Goal: Task Accomplishment & Management: Use online tool/utility

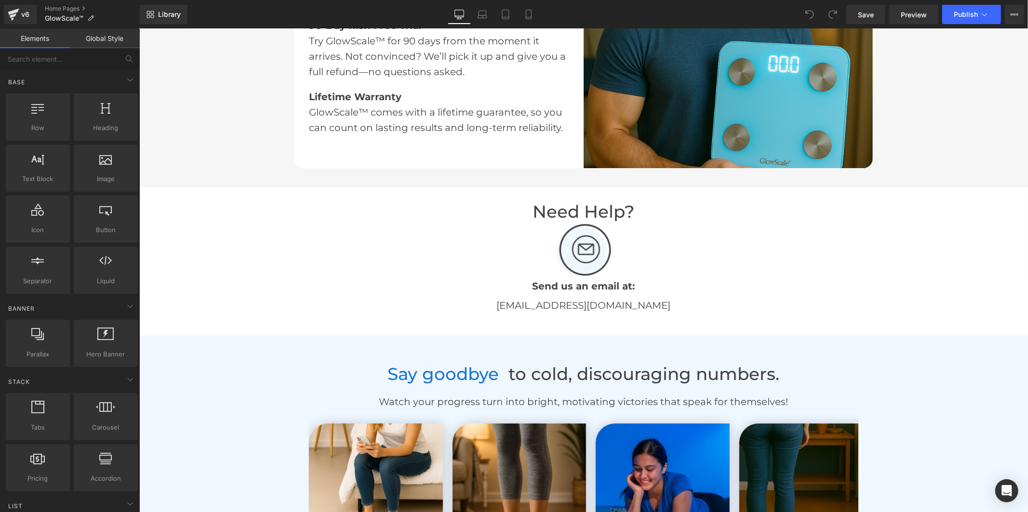
scroll to position [2302, 0]
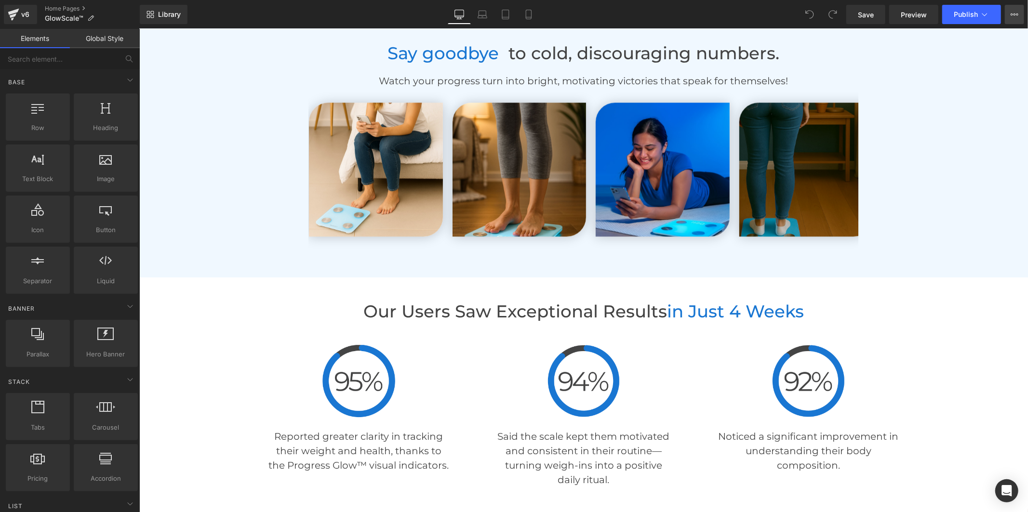
click at [1014, 16] on icon at bounding box center [1015, 15] width 8 height 8
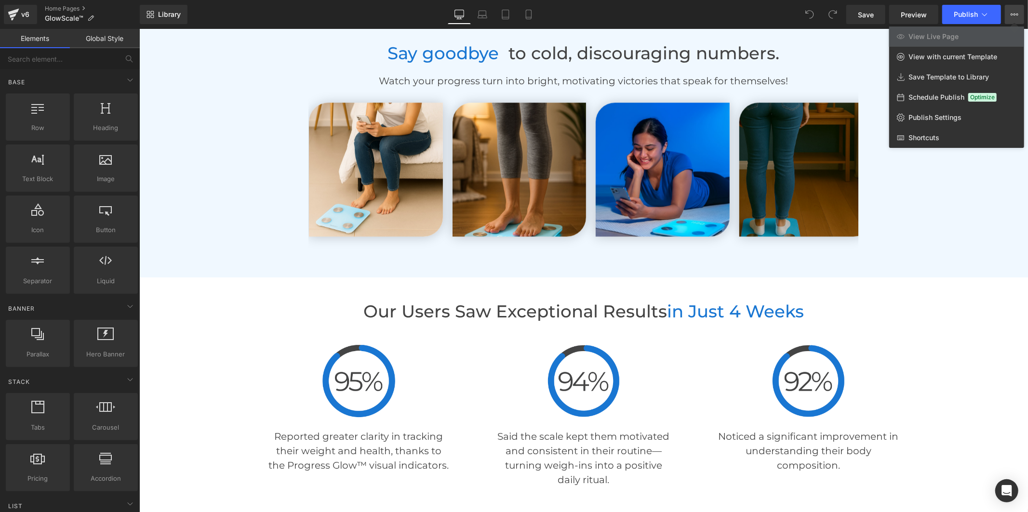
click at [75, 39] on link "Global Style" at bounding box center [105, 38] width 70 height 19
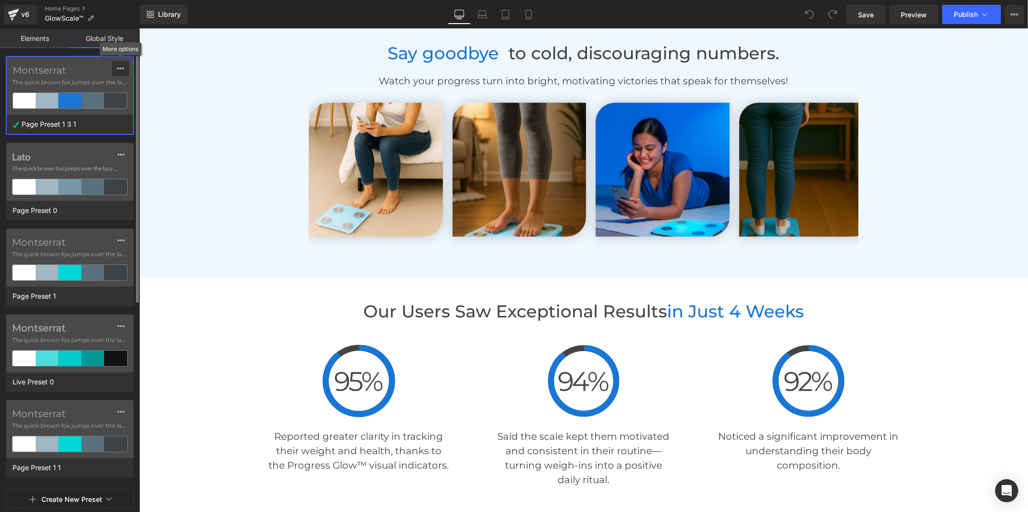
click at [114, 69] on button at bounding box center [120, 68] width 17 height 15
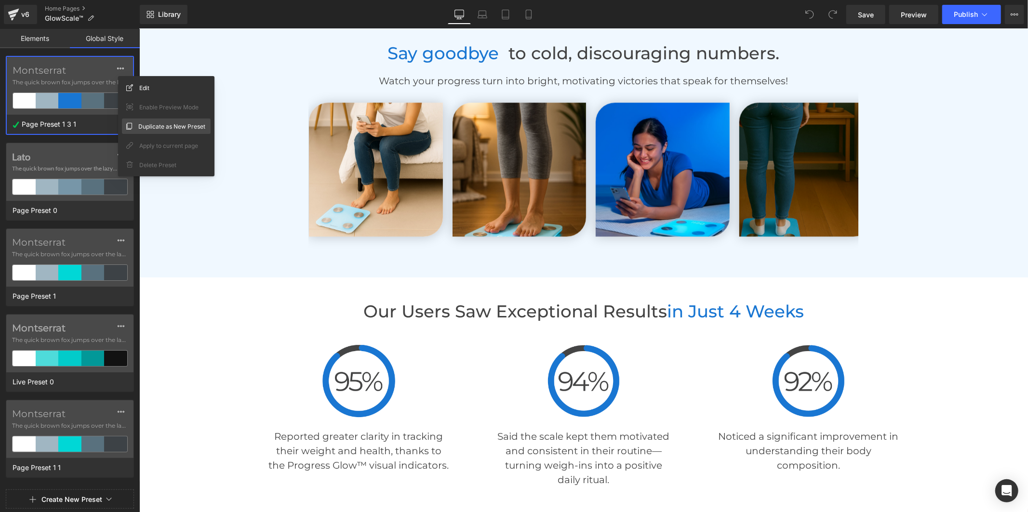
click at [146, 124] on span "Duplicate as New Preset" at bounding box center [171, 126] width 67 height 10
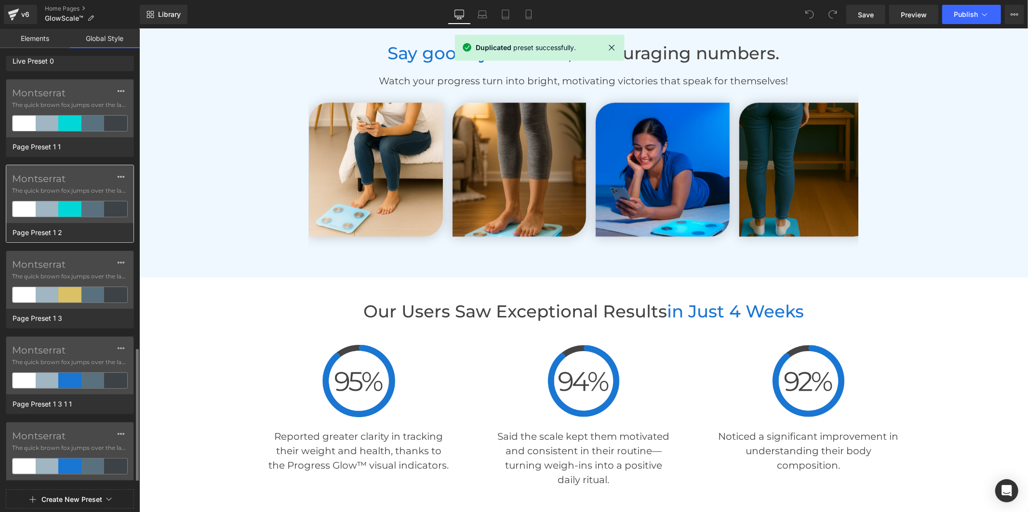
scroll to position [406, 0]
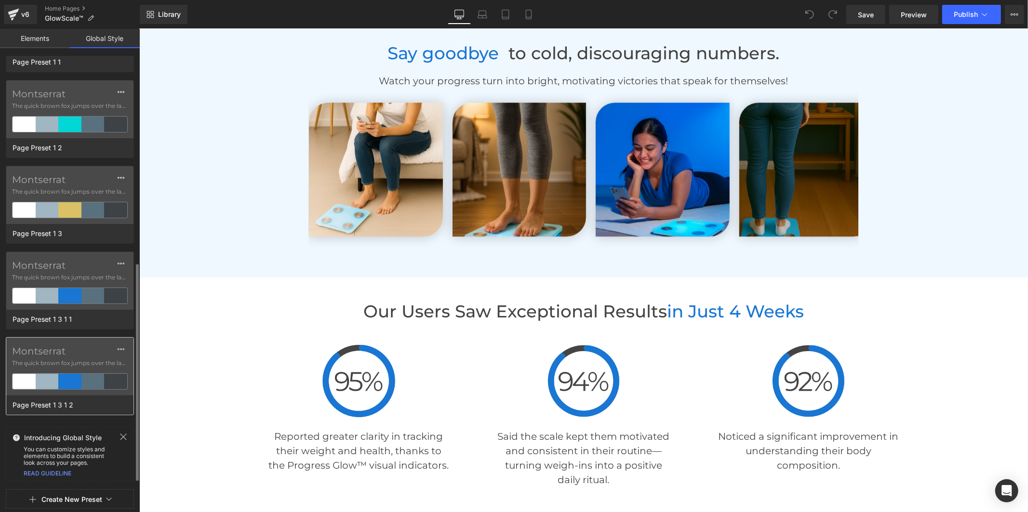
click at [61, 352] on label "Montserrat" at bounding box center [70, 352] width 116 height 12
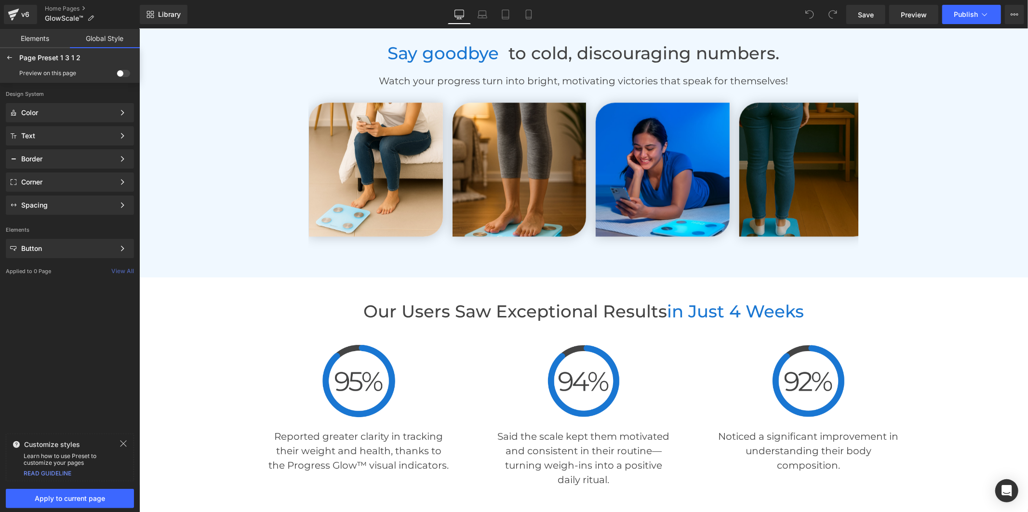
click at [125, 73] on span at bounding box center [123, 73] width 13 height 7
click at [117, 75] on input "checkbox" at bounding box center [117, 75] width 0 height 0
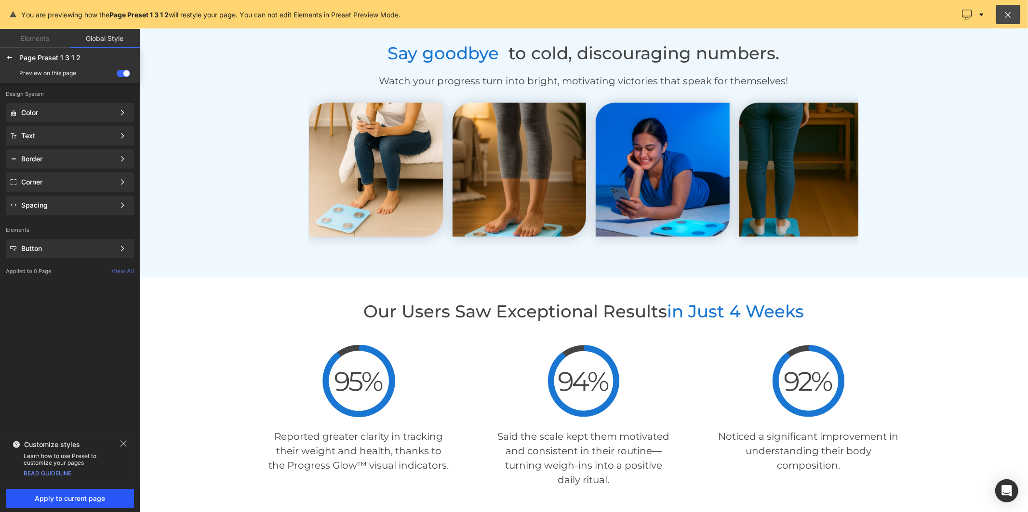
click at [89, 495] on span "Apply to current page" at bounding box center [70, 499] width 117 height 8
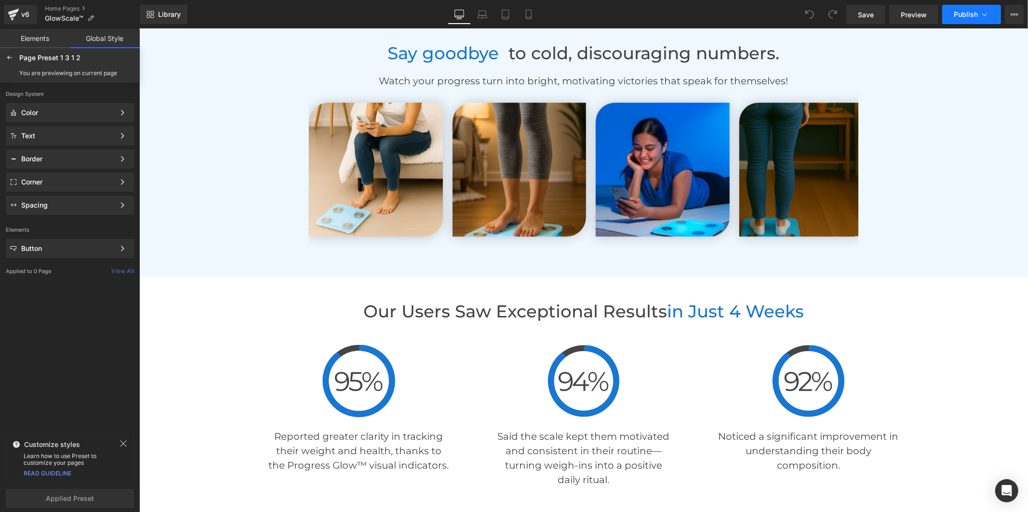
click at [965, 17] on span "Publish" at bounding box center [966, 15] width 24 height 8
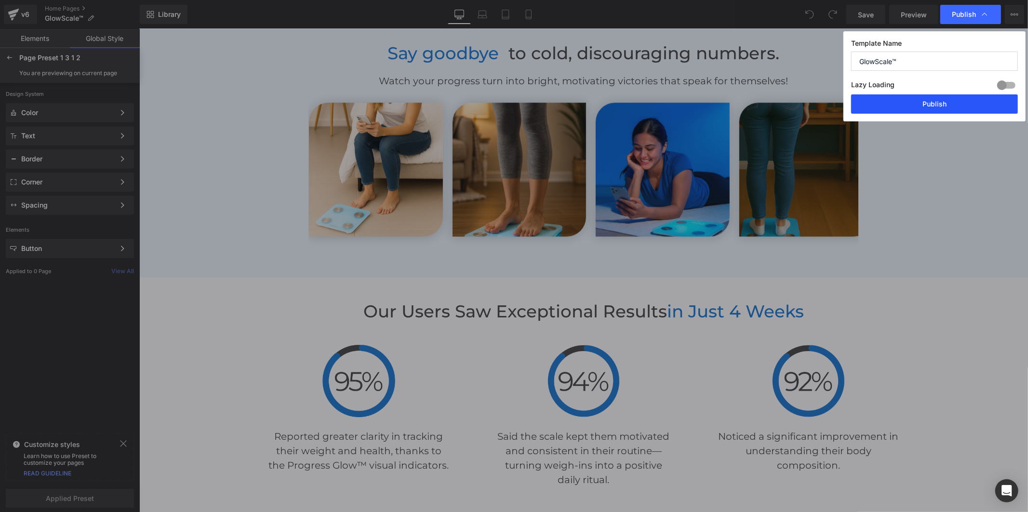
click at [946, 106] on button "Publish" at bounding box center [934, 103] width 167 height 19
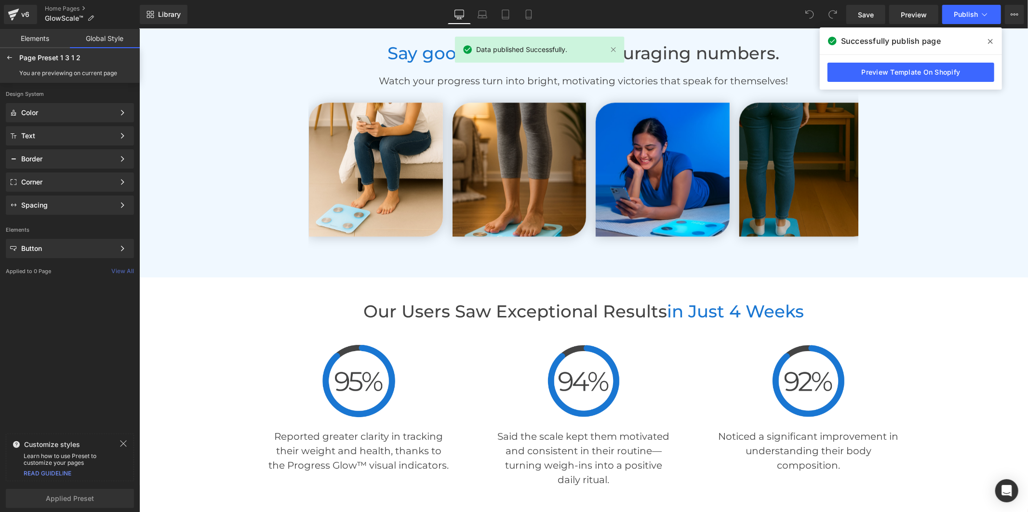
click at [988, 40] on icon at bounding box center [990, 42] width 5 height 8
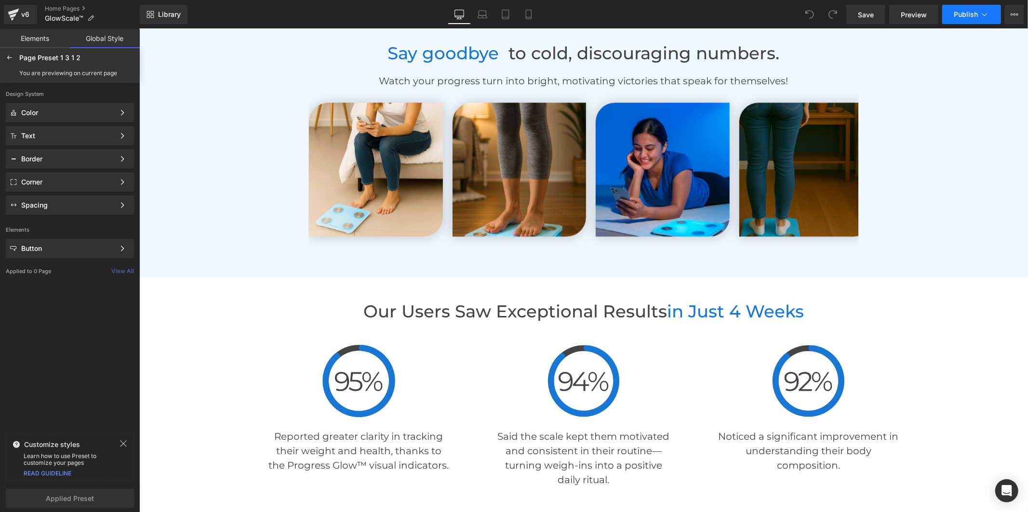
click at [962, 13] on span "Publish" at bounding box center [966, 15] width 24 height 8
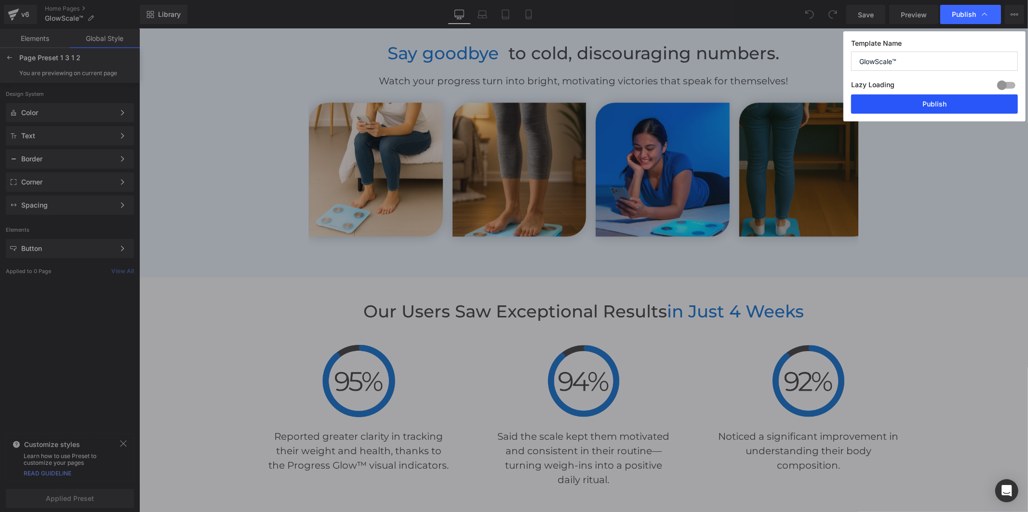
drag, startPoint x: 950, startPoint y: 97, endPoint x: 714, endPoint y: 47, distance: 241.3
click at [950, 97] on button "Publish" at bounding box center [934, 103] width 167 height 19
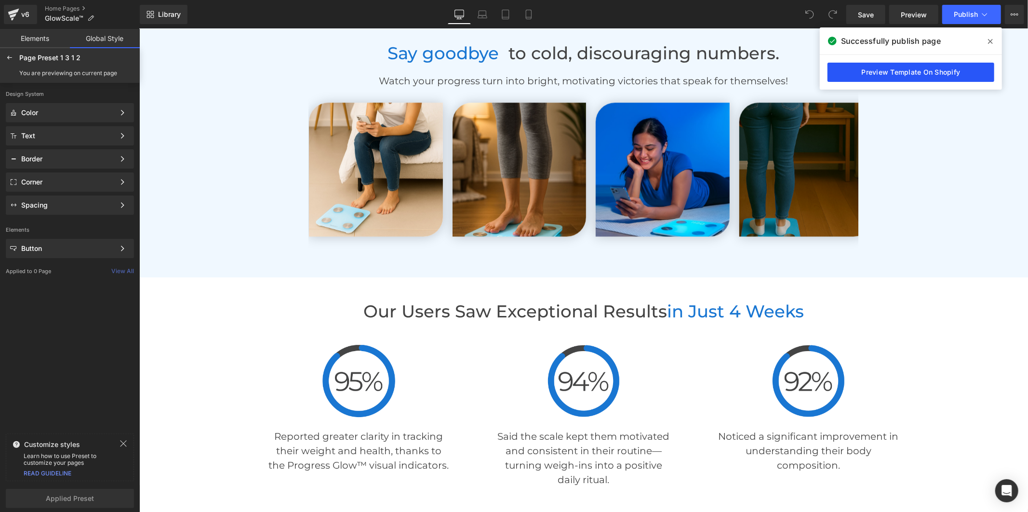
click at [928, 74] on link "Preview Template On Shopify" at bounding box center [910, 72] width 167 height 19
